Goal: Information Seeking & Learning: Learn about a topic

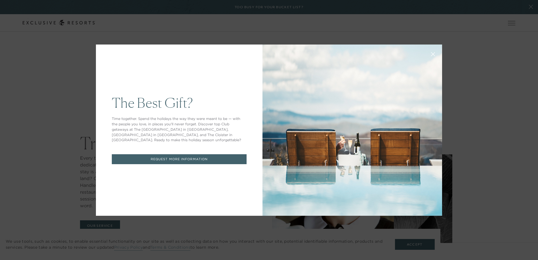
click at [476, 62] on div "The Best Gift? Time together. Spend the holidays the way they were meant to be …" at bounding box center [269, 130] width 538 height 260
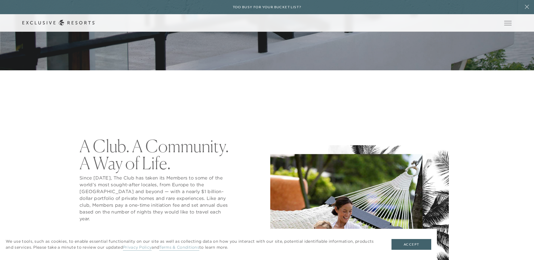
scroll to position [202, 0]
